Goal: Use online tool/utility: Use online tool/utility

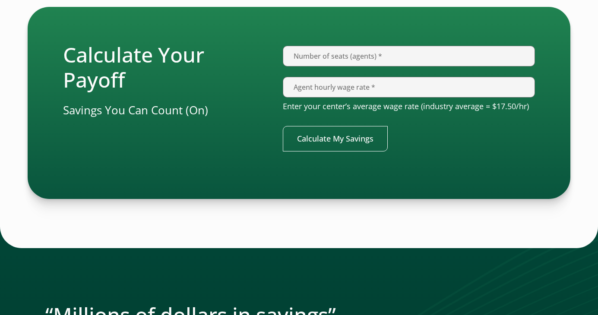
scroll to position [1492, 0]
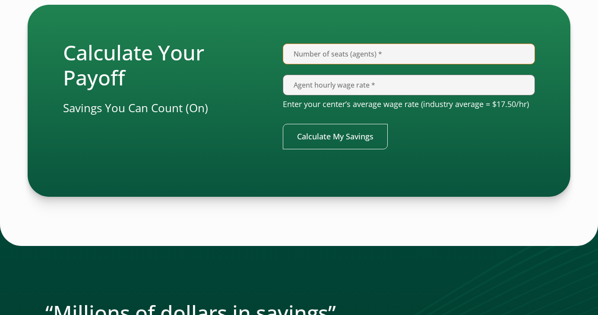
click at [346, 59] on input "Number of seats (agents) *" at bounding box center [409, 54] width 252 height 21
type input "300"
click at [358, 91] on input "Agent hourly wage rate *" at bounding box center [409, 85] width 252 height 21
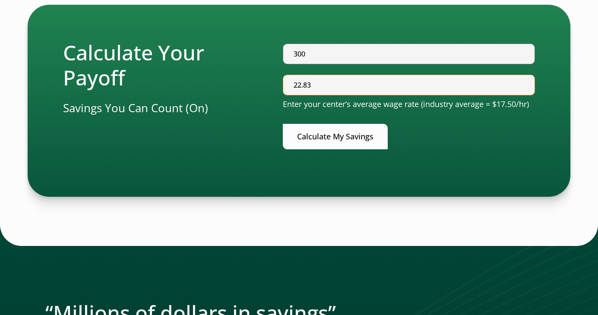
type input "22.83"
click at [357, 132] on button "Calculate My Savings" at bounding box center [335, 136] width 105 height 25
type input "$569,836.80"
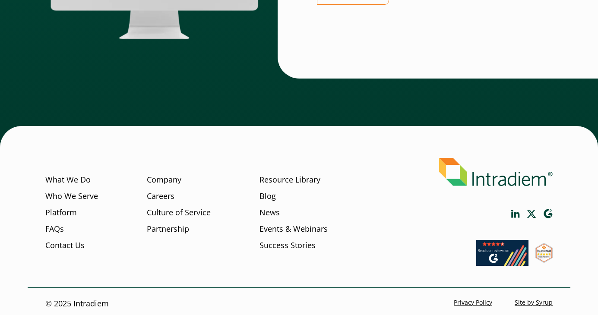
scroll to position [2549, 0]
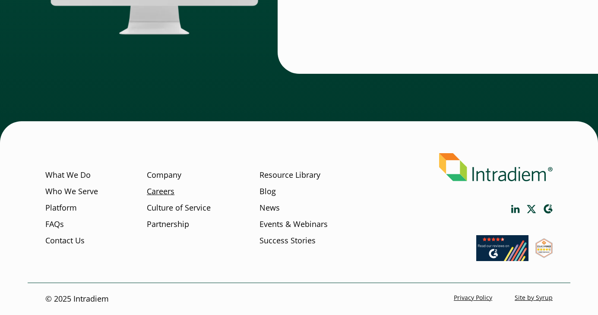
click at [166, 191] on link "Careers" at bounding box center [161, 191] width 28 height 11
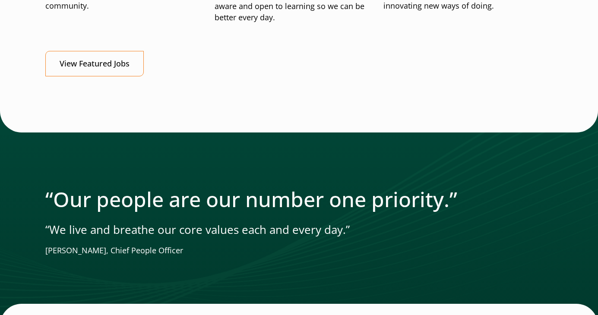
scroll to position [1140, 0]
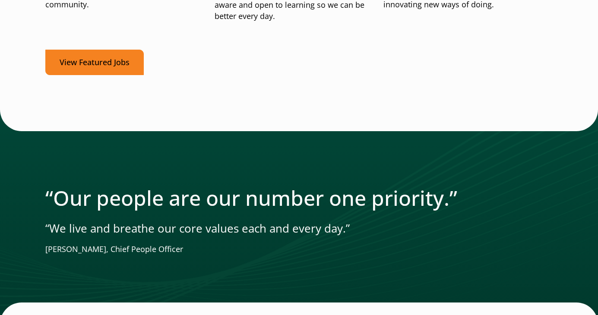
click at [115, 55] on link "View Featured Jobs" at bounding box center [94, 62] width 98 height 25
